Goal: Information Seeking & Learning: Learn about a topic

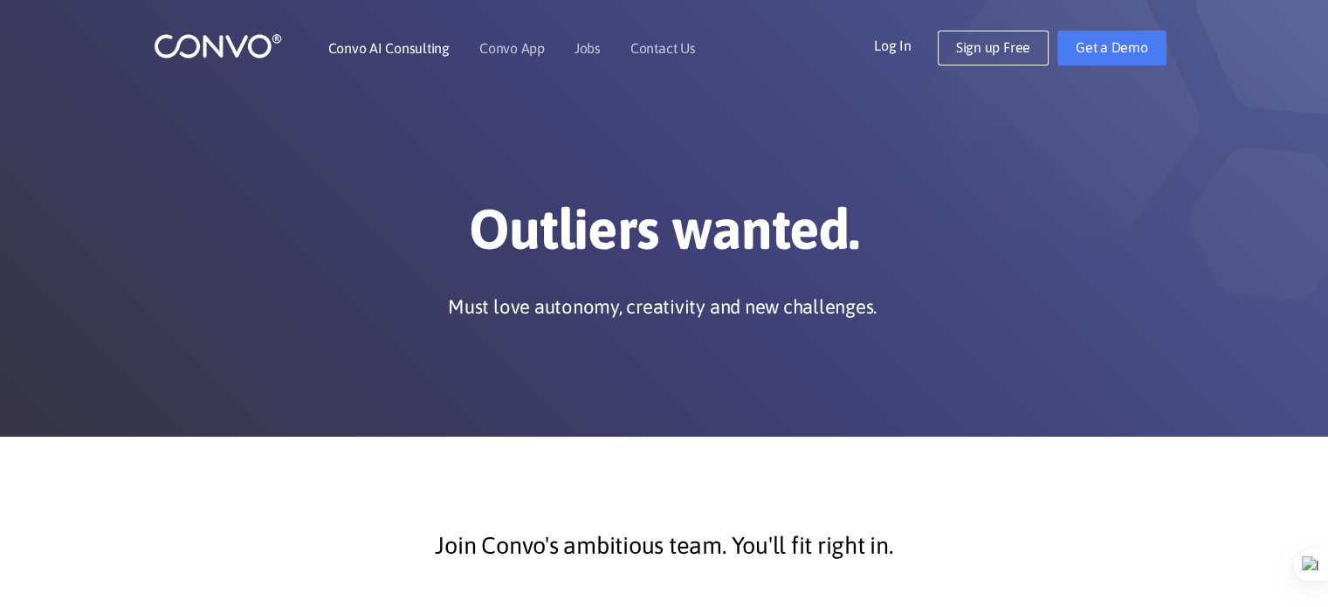
click at [399, 54] on link "Convo AI Consulting" at bounding box center [388, 48] width 121 height 14
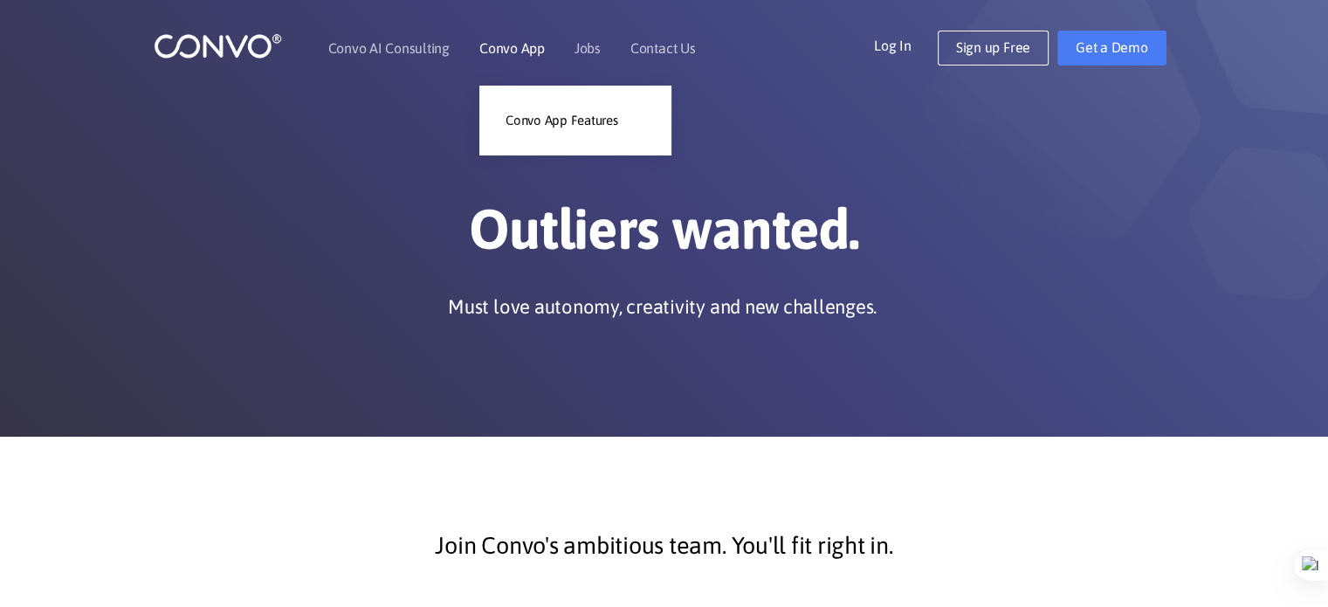
click at [501, 52] on link "Convo App" at bounding box center [511, 48] width 65 height 14
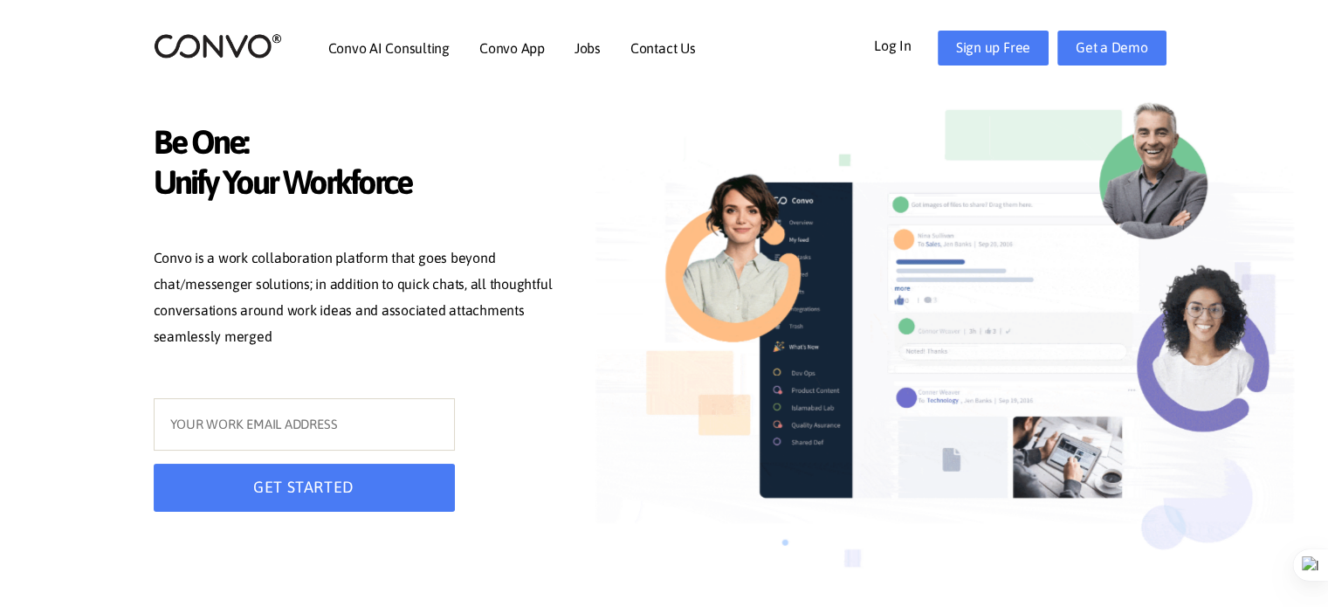
drag, startPoint x: 279, startPoint y: 337, endPoint x: 151, endPoint y: 265, distance: 147.4
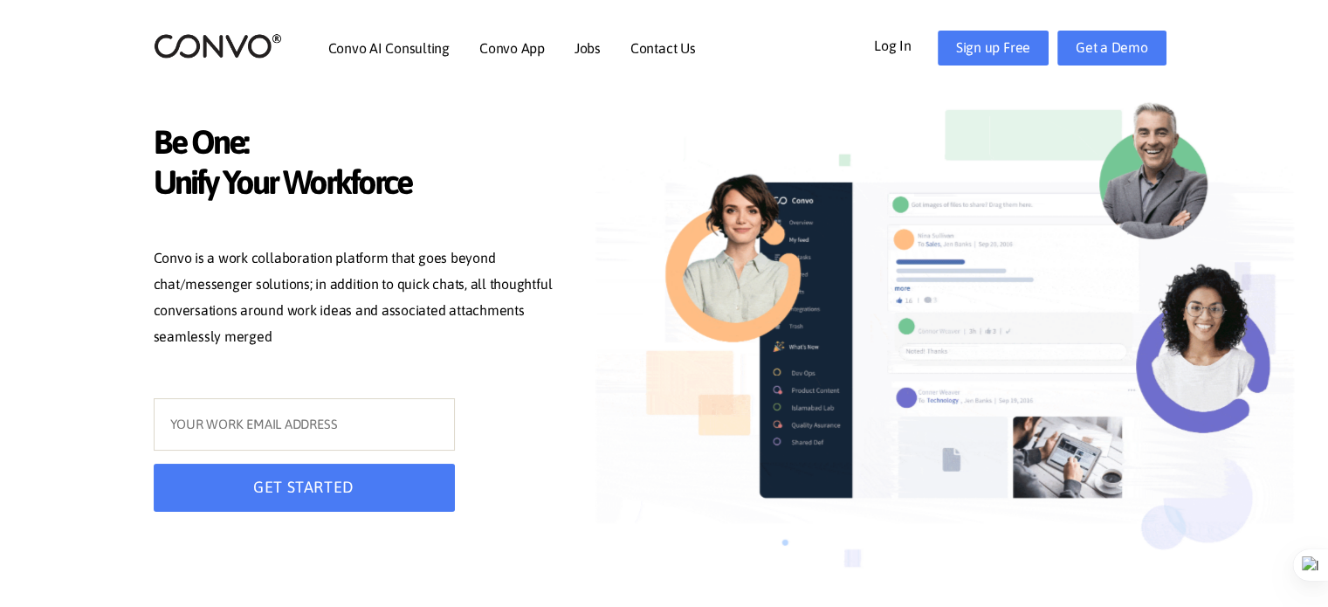
click at [151, 265] on div "Be One: Unify Your Workforce Convo is a work collaboration platform that goes b…" at bounding box center [359, 310] width 437 height 429
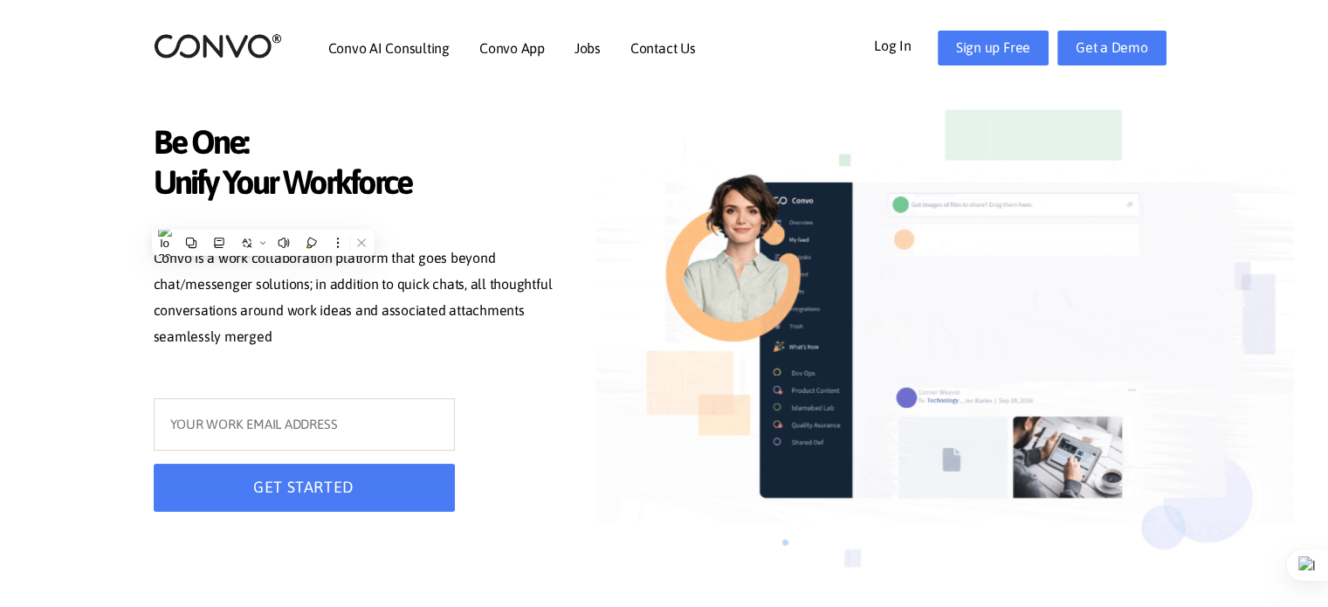
copy p "Convo is a work collaboration platform that goes beyond chat/messenger solution…"
